Goal: Task Accomplishment & Management: Use online tool/utility

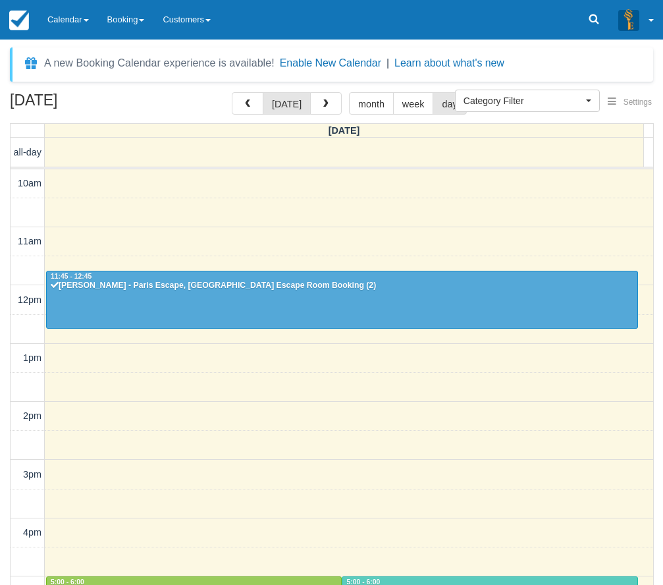
select select
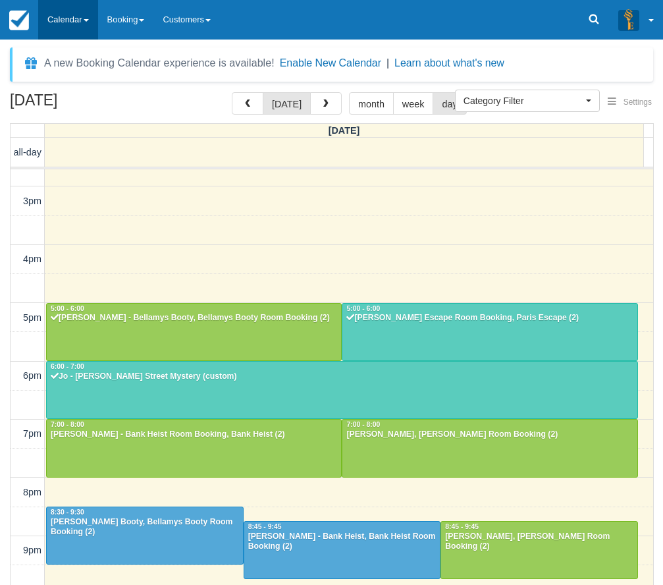
click at [66, 17] on link "Calendar" at bounding box center [68, 20] width 60 height 40
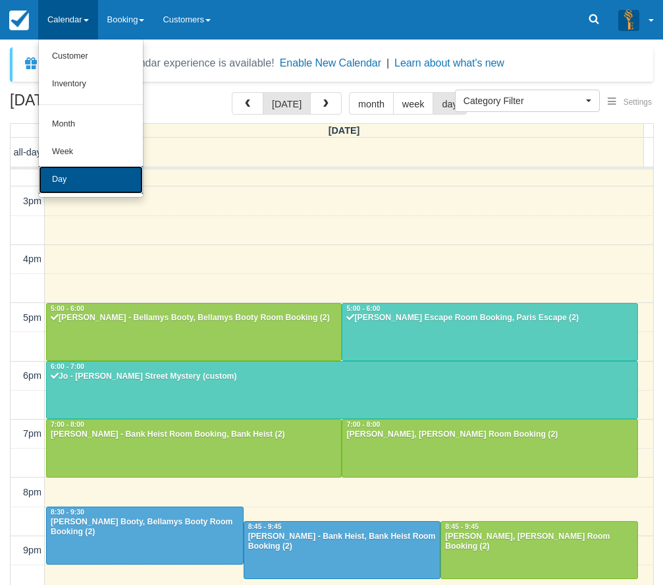
click at [79, 178] on link "Day" at bounding box center [91, 180] width 104 height 28
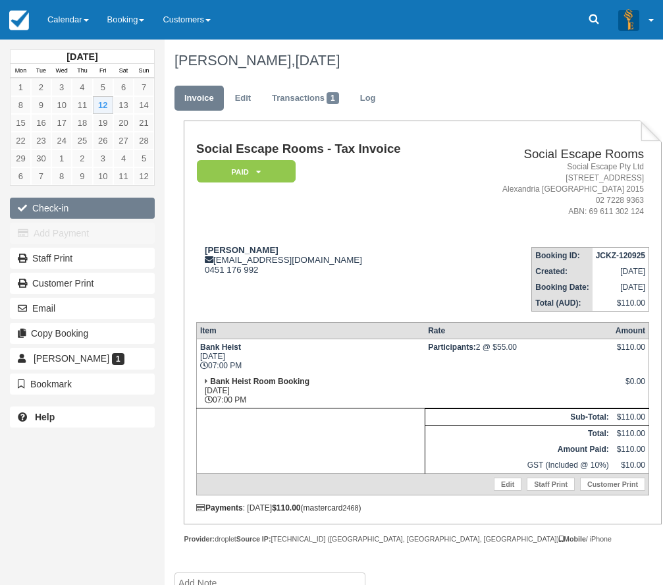
click at [82, 208] on button "Check-in" at bounding box center [82, 208] width 145 height 21
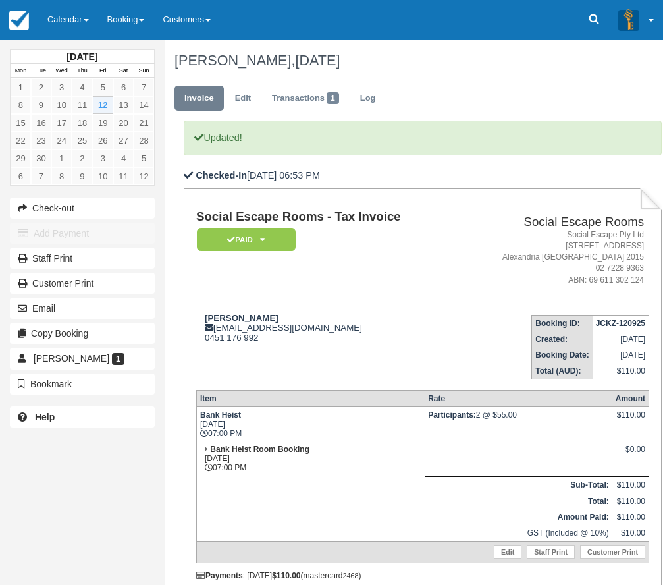
click at [336, 331] on div "Darragh Curtin darraghcurtin98@gmail.com 0451 176 992" at bounding box center [326, 328] width 260 height 30
click at [55, 12] on link "Calendar" at bounding box center [68, 20] width 60 height 40
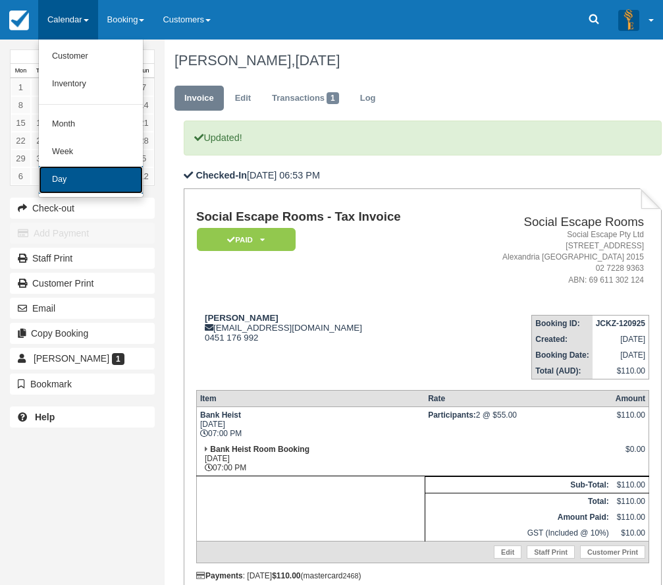
click at [95, 174] on link "Day" at bounding box center [91, 180] width 104 height 28
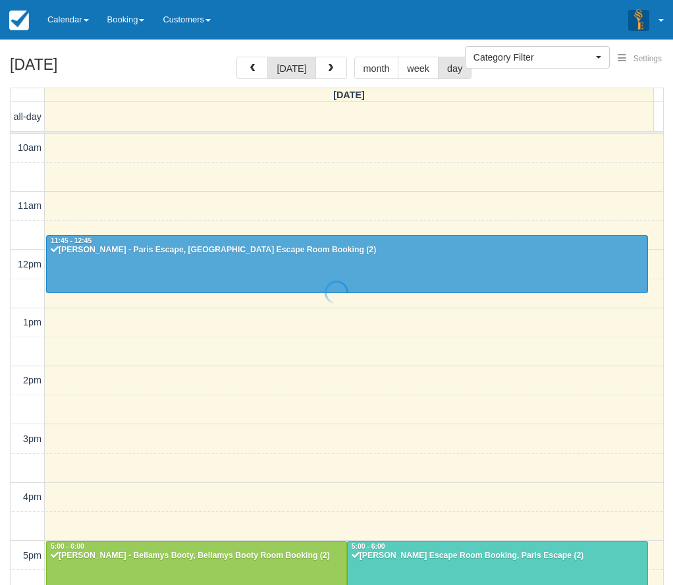
select select
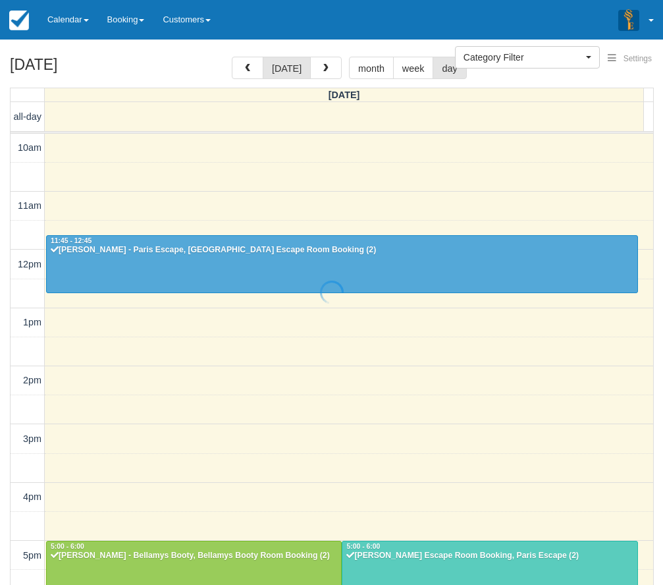
scroll to position [273, 0]
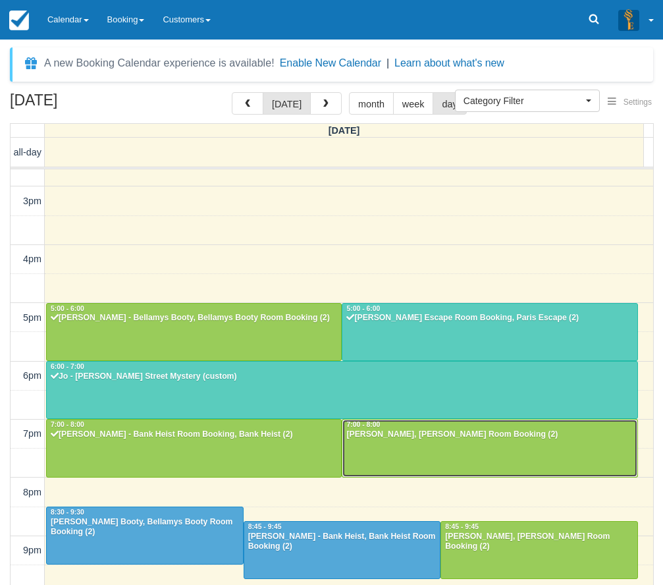
click at [448, 443] on div at bounding box center [489, 447] width 294 height 57
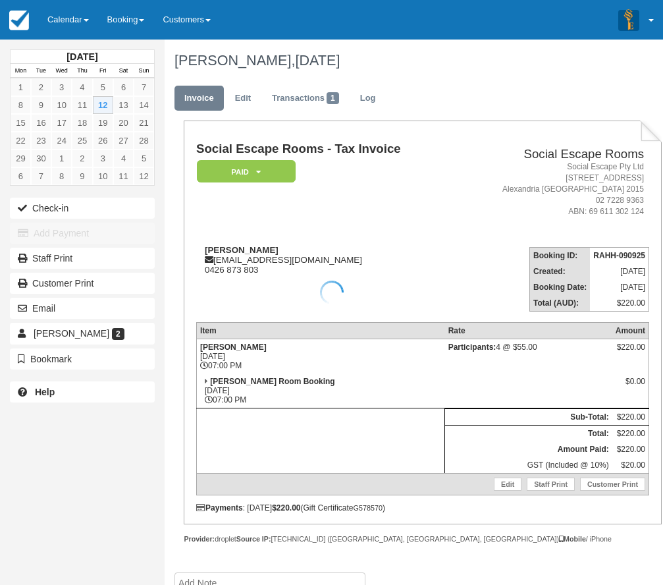
click at [445, 384] on td at bounding box center [528, 390] width 167 height 35
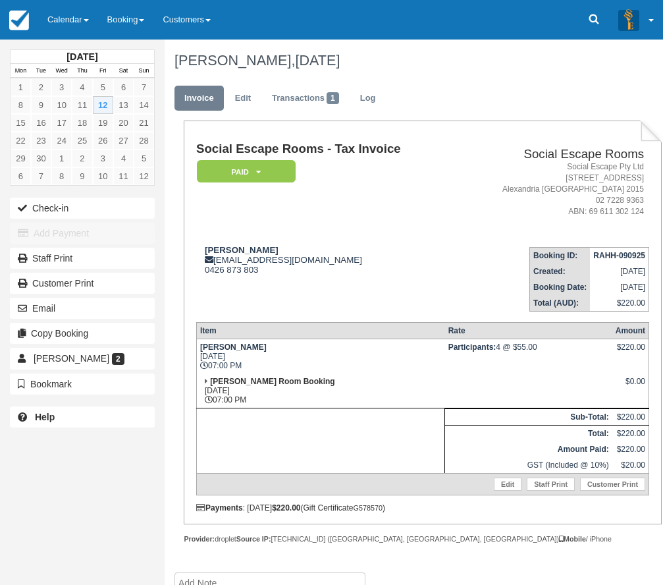
click at [445, 384] on td at bounding box center [528, 390] width 167 height 35
click at [73, 205] on button "Check-in" at bounding box center [82, 208] width 145 height 21
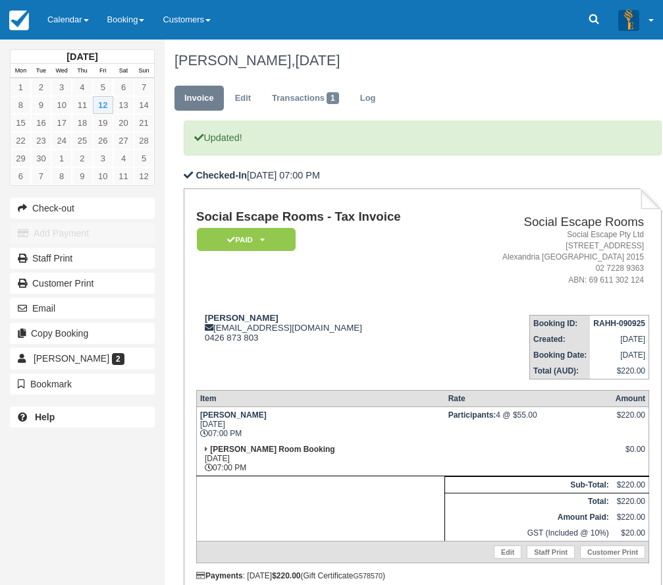
click at [389, 435] on td "Ransom Fri Sept 12, 2025 07:00 PM" at bounding box center [320, 423] width 248 height 35
click at [399, 350] on td "Laura Grubisa lauragrubisa@gmail.com 0426 873 803" at bounding box center [326, 341] width 260 height 75
click at [84, 28] on link "Calendar" at bounding box center [68, 20] width 60 height 40
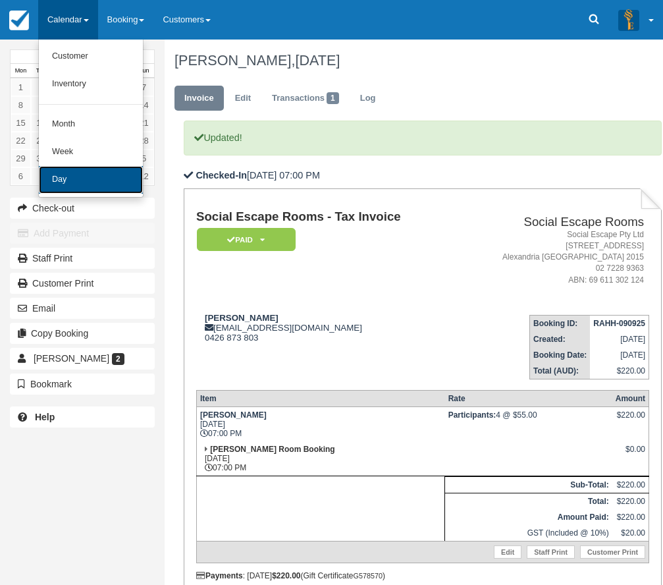
click at [97, 176] on link "Day" at bounding box center [91, 180] width 104 height 28
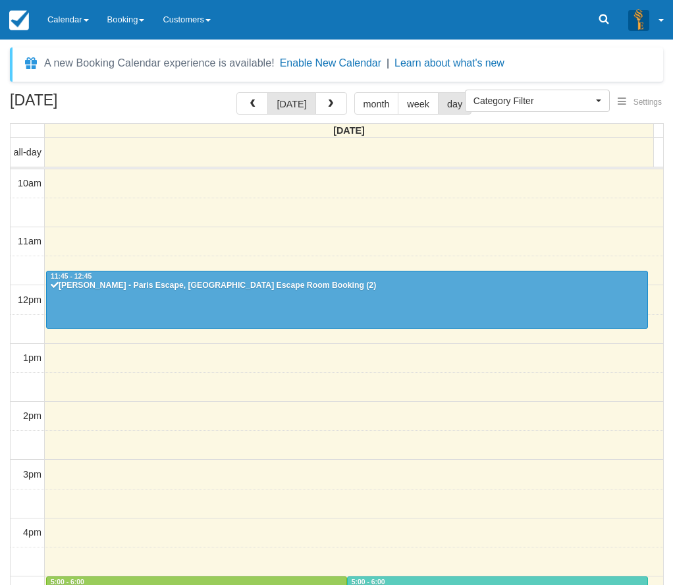
select select
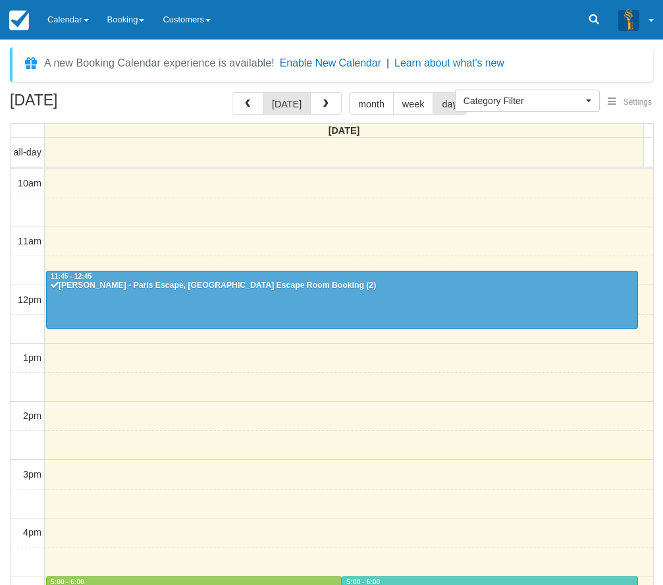
scroll to position [273, 0]
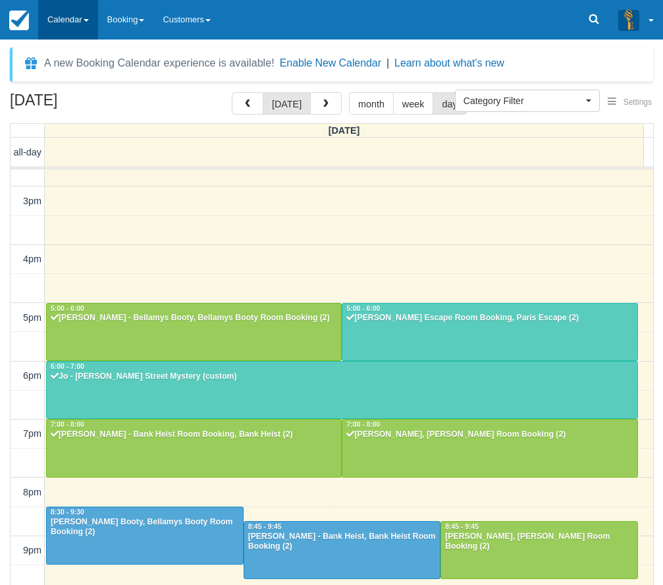
click at [70, 14] on link "Calendar" at bounding box center [68, 20] width 60 height 40
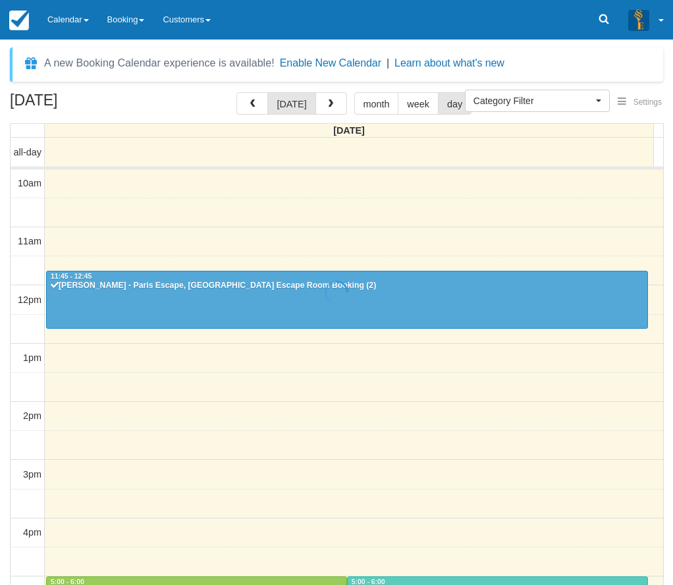
select select
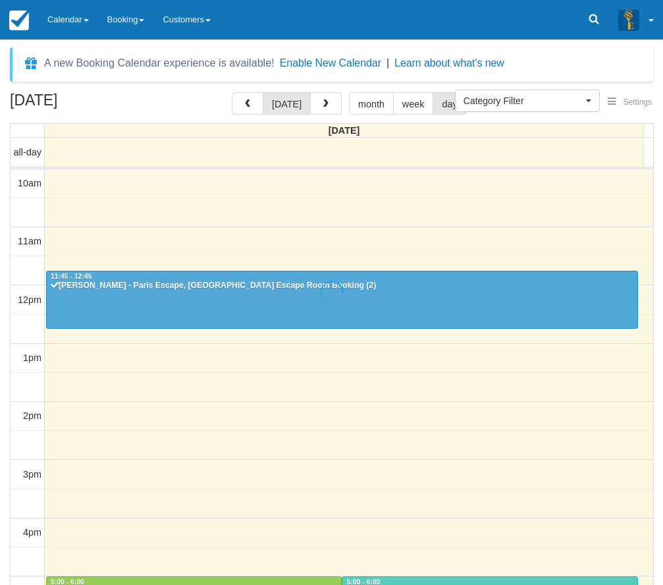
scroll to position [273, 0]
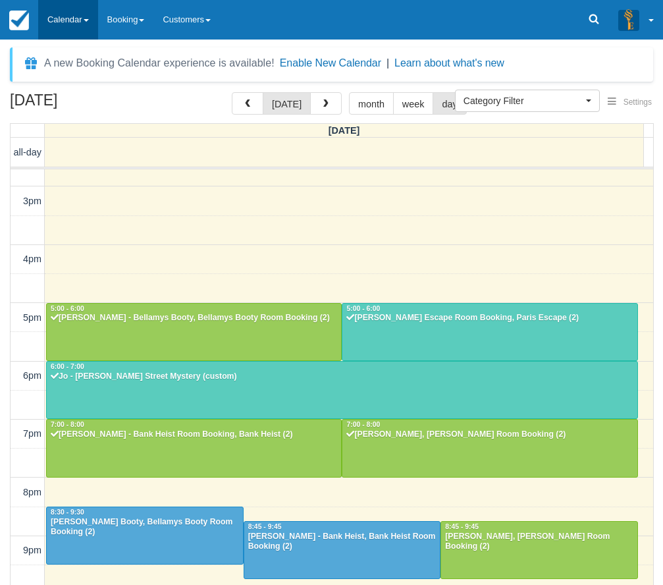
click at [67, 24] on link "Calendar" at bounding box center [68, 20] width 60 height 40
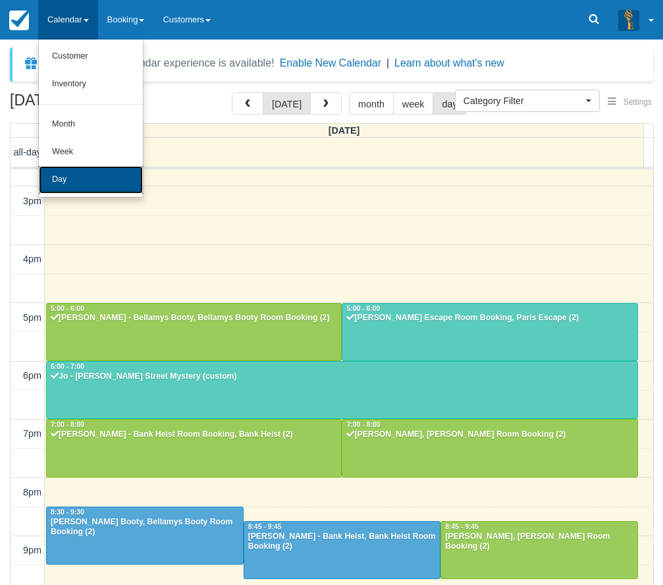
click at [82, 184] on link "Day" at bounding box center [91, 180] width 104 height 28
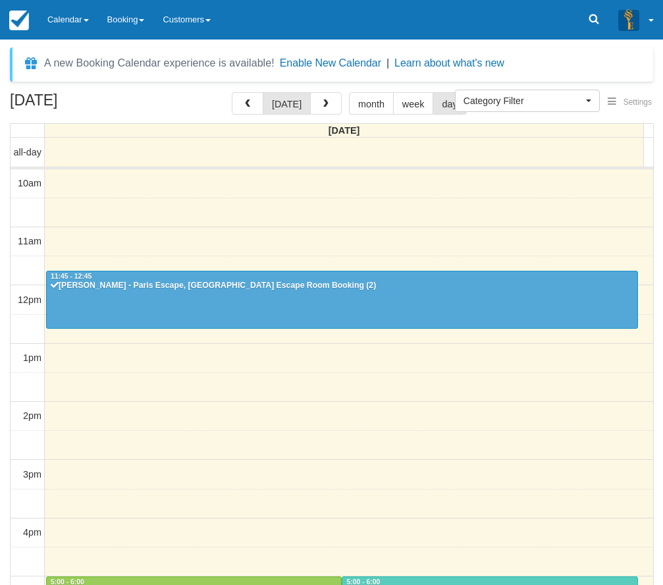
select select
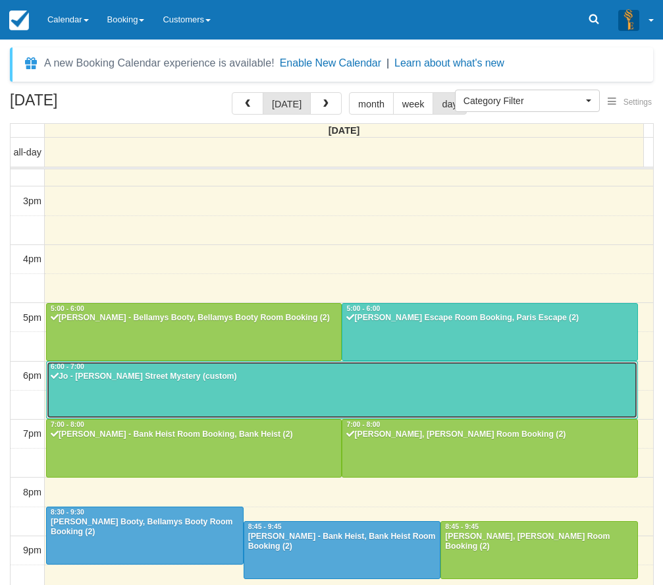
click at [350, 374] on div "Jo - Baker Street Mystery (custom)" at bounding box center [342, 376] width 584 height 11
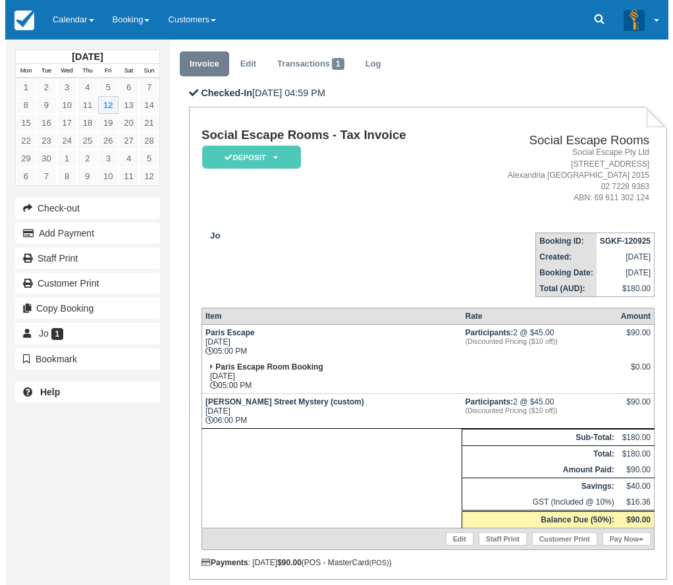
scroll to position [66, 0]
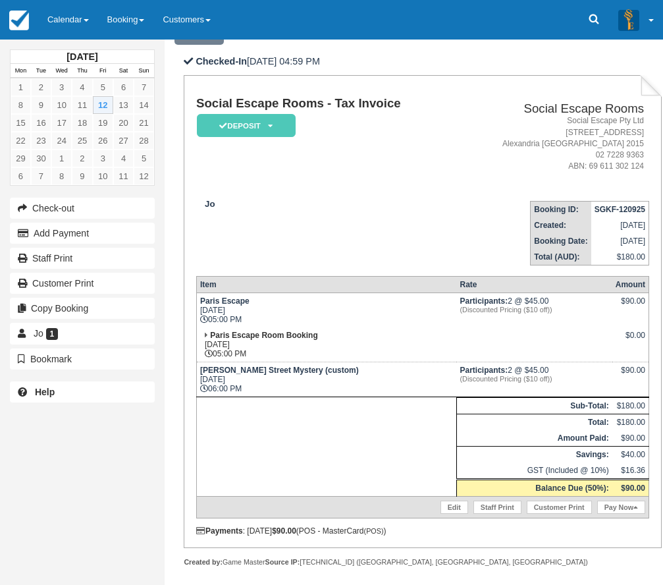
click at [523, 319] on td "Participants: 2 @ $45.00 (Discounted Pricing ($10 off))" at bounding box center [533, 310] width 155 height 35
click at [608, 508] on link "Pay Now" at bounding box center [621, 506] width 48 height 13
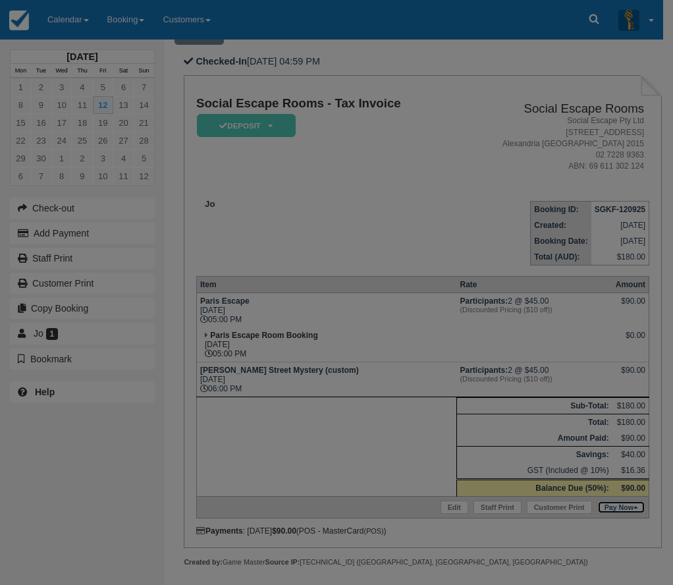
type input "12/09/2025"
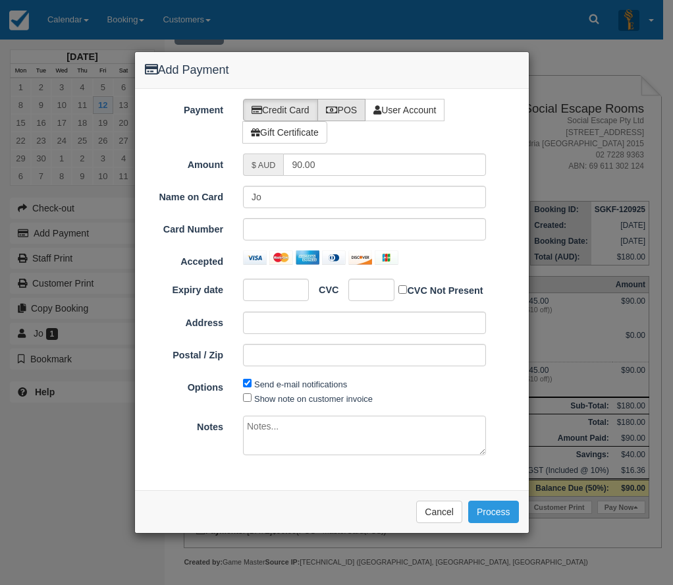
click at [341, 107] on label "POS" at bounding box center [341, 110] width 49 height 22
radio input "true"
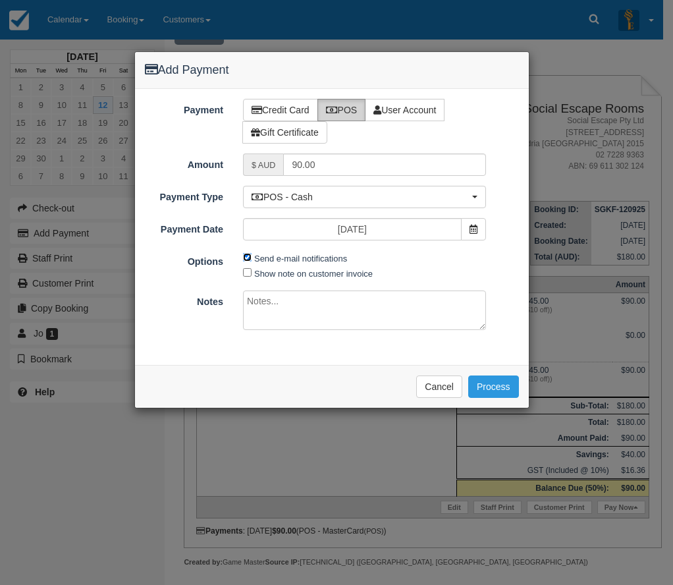
click at [246, 254] on input "Send e-mail notifications" at bounding box center [247, 257] width 9 height 9
checkbox input "false"
click at [226, 359] on div "Payment Credit Card POS User Account Gift Certificate Amount $ AUD 90.00 Name o…" at bounding box center [332, 227] width 394 height 276
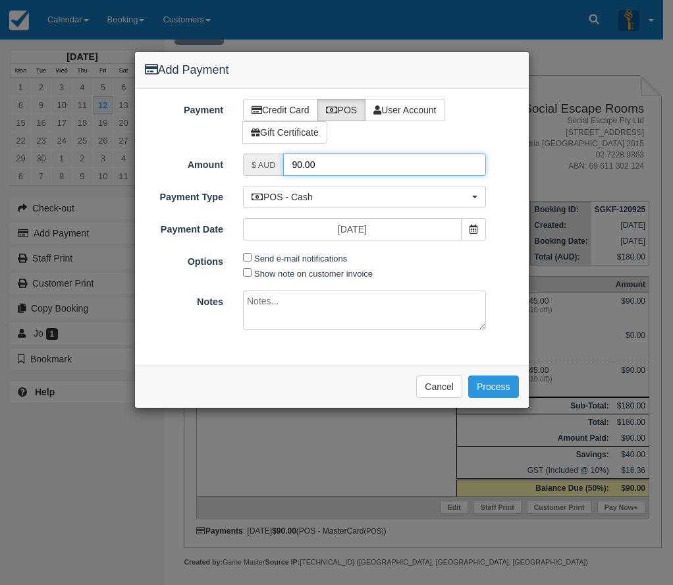
click at [353, 165] on input "90.00" at bounding box center [384, 164] width 202 height 22
drag, startPoint x: 356, startPoint y: 161, endPoint x: 284, endPoint y: 151, distance: 72.5
click at [284, 151] on div "Payment Credit Card POS User Account Gift Certificate Amount $ AUD 90.00 Name o…" at bounding box center [332, 227] width 394 height 276
click at [348, 172] on input "90.00" at bounding box center [384, 164] width 202 height 22
click at [338, 166] on input "90.00" at bounding box center [384, 164] width 202 height 22
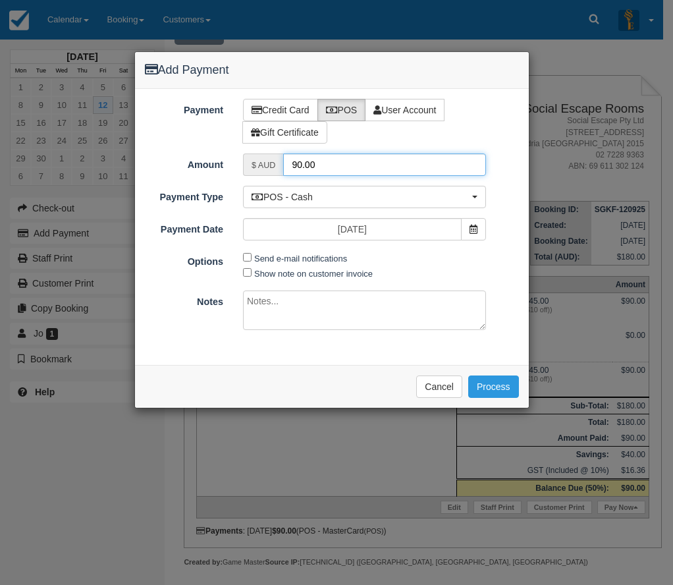
click at [352, 169] on input "90.00" at bounding box center [384, 164] width 202 height 22
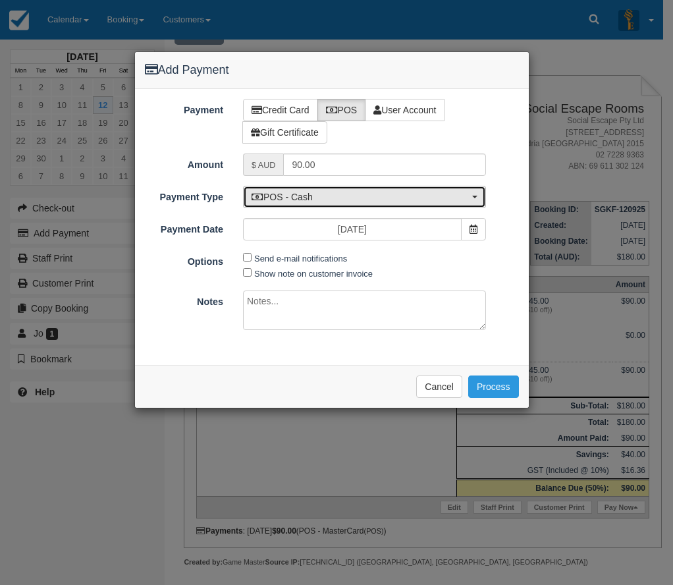
click at [352, 191] on span "POS - Cash" at bounding box center [359, 196] width 217 height 13
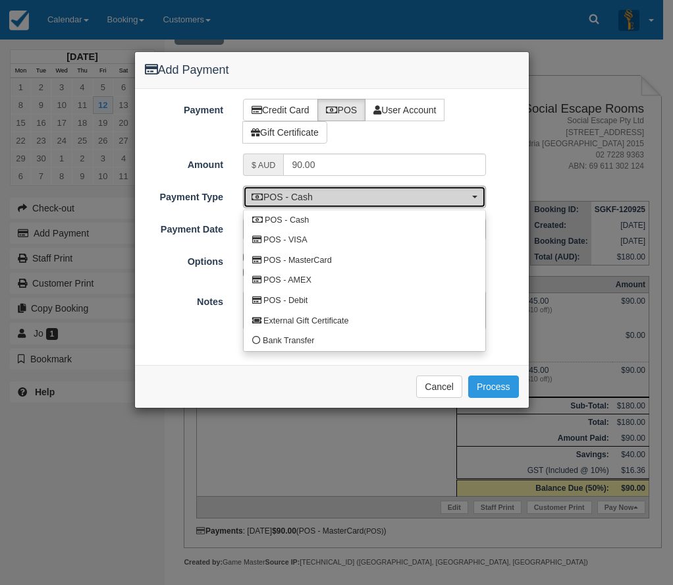
click at [352, 191] on span "POS - Cash" at bounding box center [359, 196] width 217 height 13
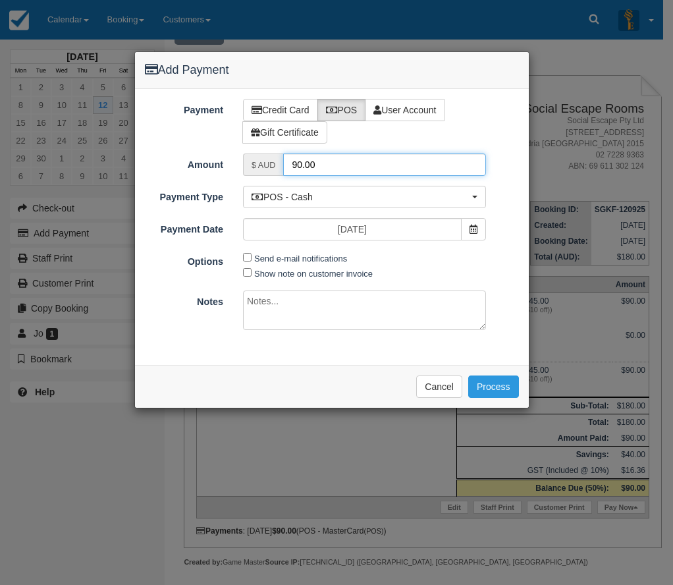
click at [376, 157] on input "90.00" at bounding box center [384, 164] width 202 height 22
click at [365, 182] on div "Payment Credit Card POS User Account Gift Certificate Amount $ AUD 90.00 Name o…" at bounding box center [332, 227] width 394 height 276
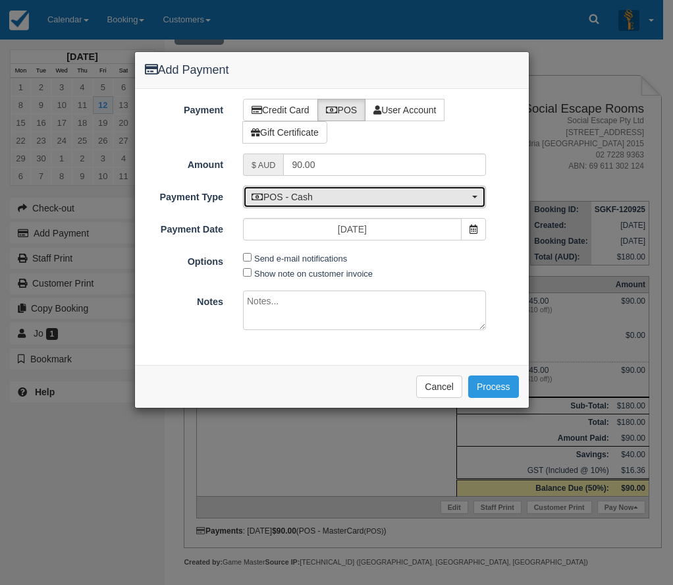
click at [369, 194] on span "POS - Cash" at bounding box center [359, 196] width 217 height 13
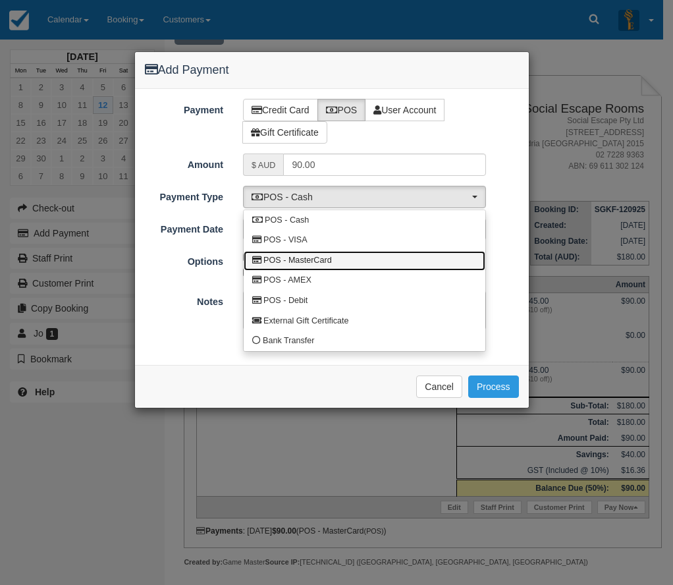
click at [348, 259] on link "POS - MasterCard" at bounding box center [365, 261] width 242 height 20
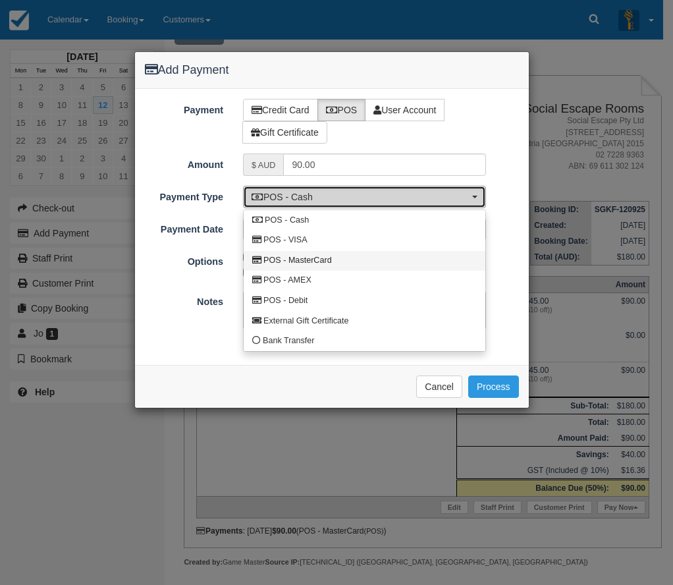
select select "MC"
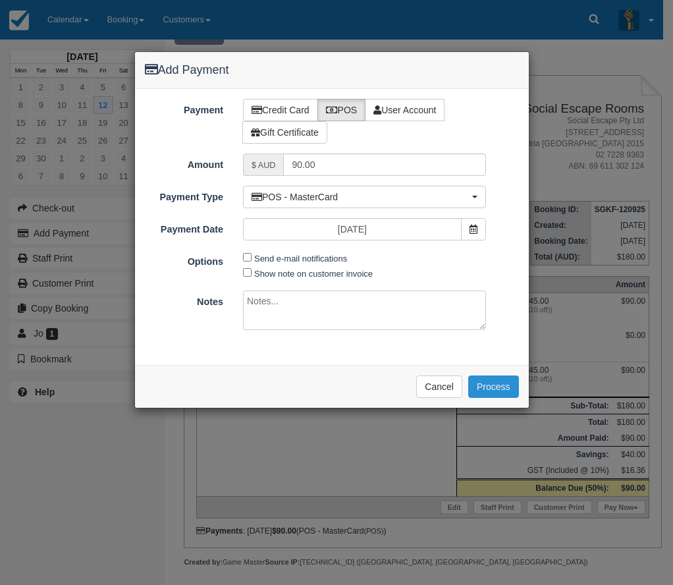
click at [494, 380] on button "Process" at bounding box center [493, 386] width 51 height 22
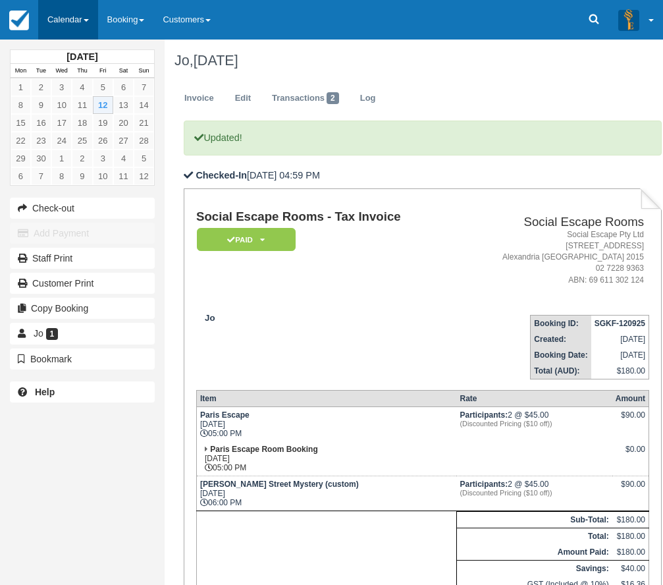
click at [82, 16] on link "Calendar" at bounding box center [68, 20] width 60 height 40
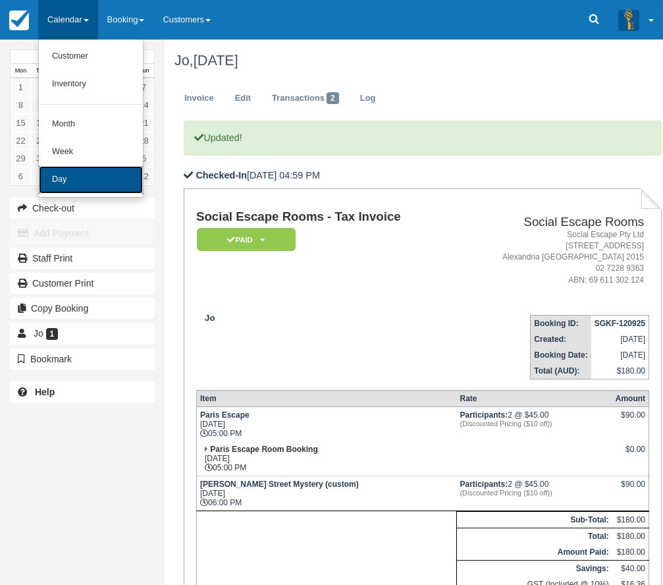
click at [99, 174] on link "Day" at bounding box center [91, 180] width 104 height 28
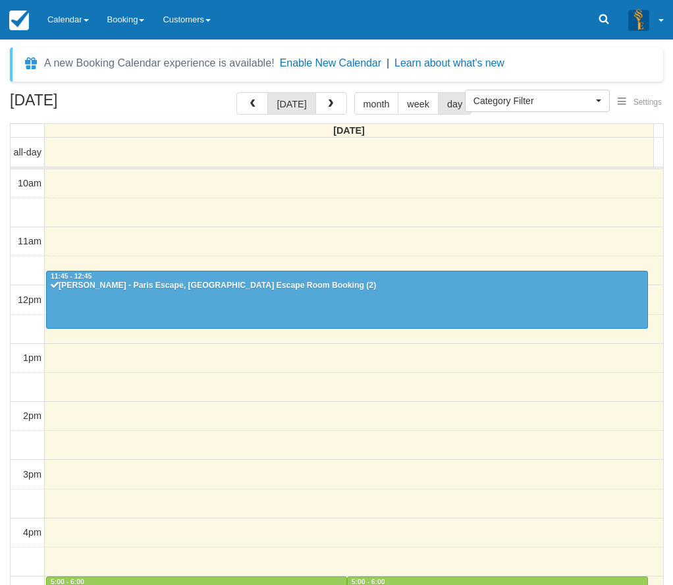
select select
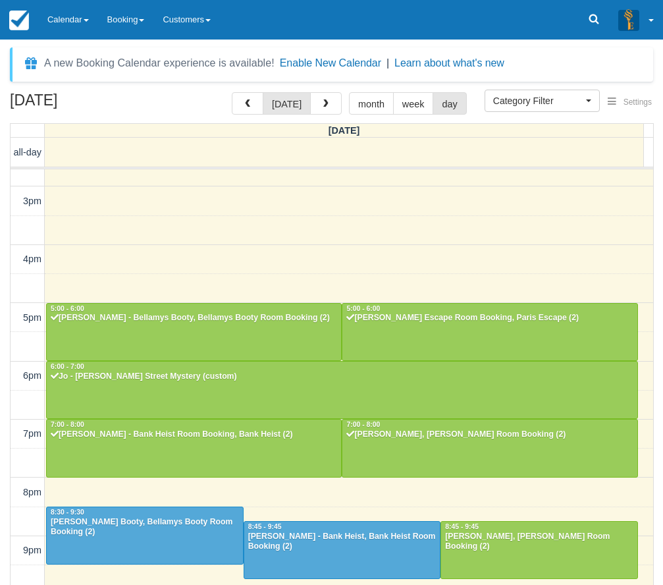
scroll to position [273, 0]
